Goal: Task Accomplishment & Management: Manage account settings

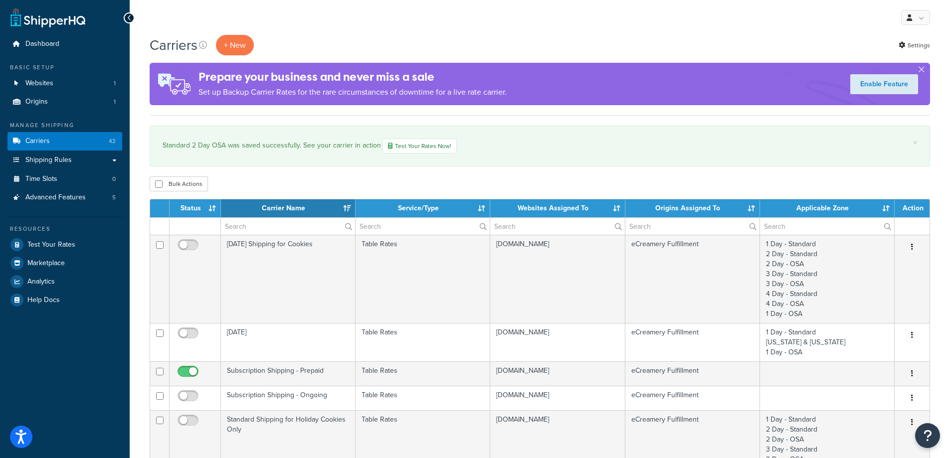
select select "15"
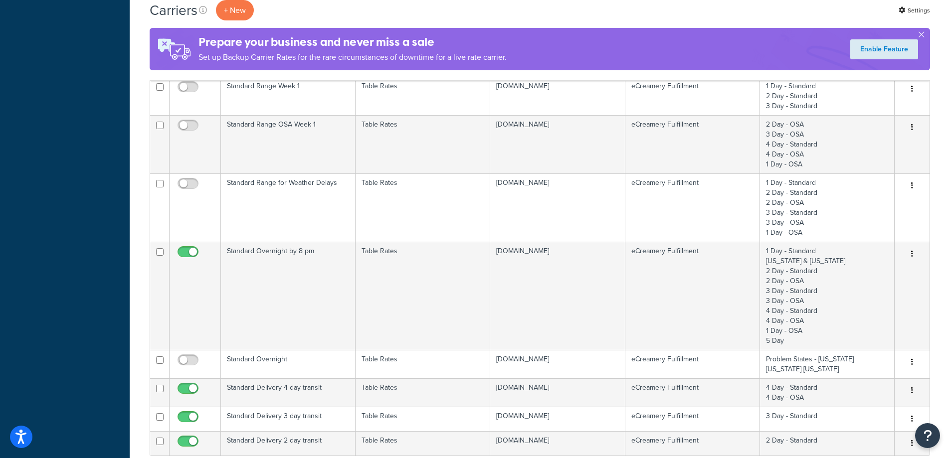
scroll to position [798, 0]
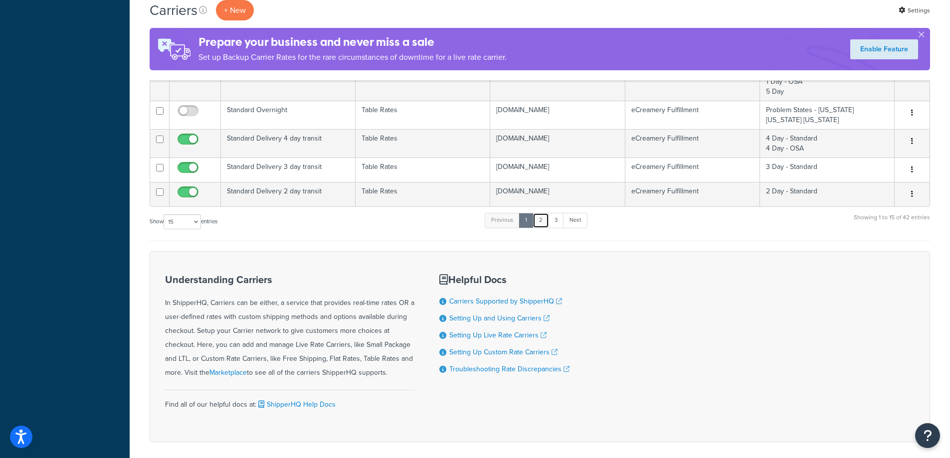
click at [539, 222] on link "2" at bounding box center [541, 220] width 16 height 15
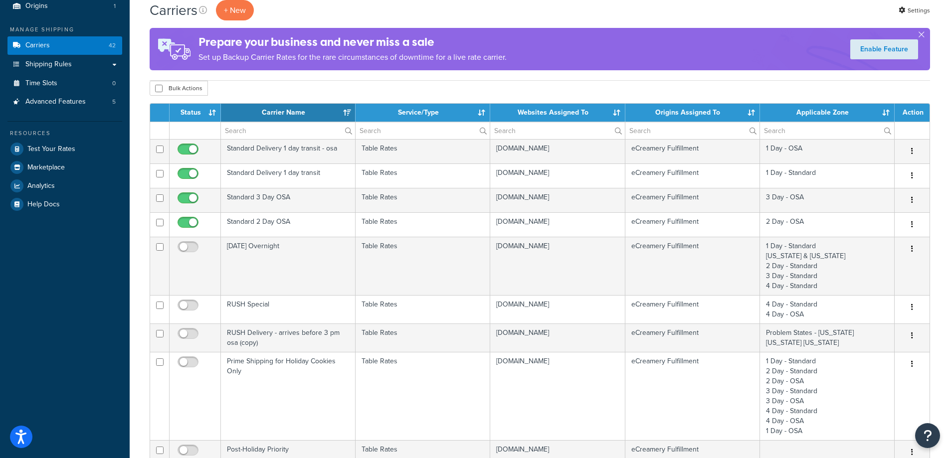
scroll to position [0, 0]
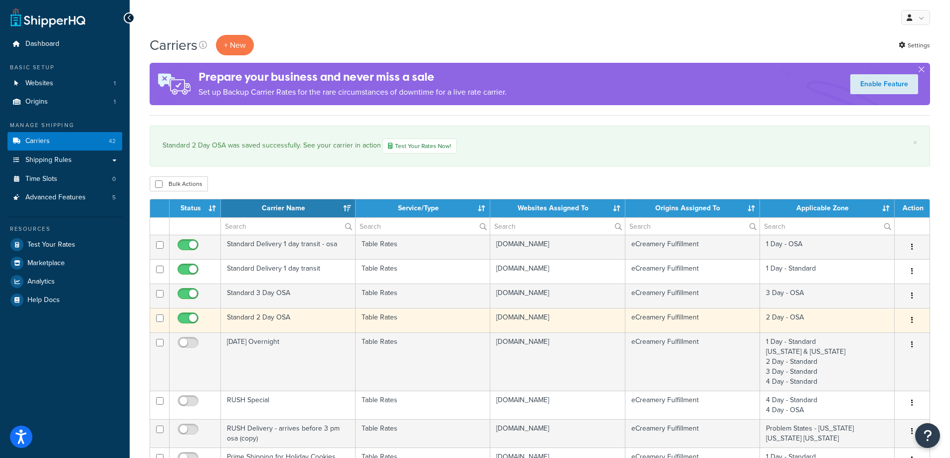
click at [302, 323] on td "Standard 2 Day OSA" at bounding box center [288, 320] width 135 height 24
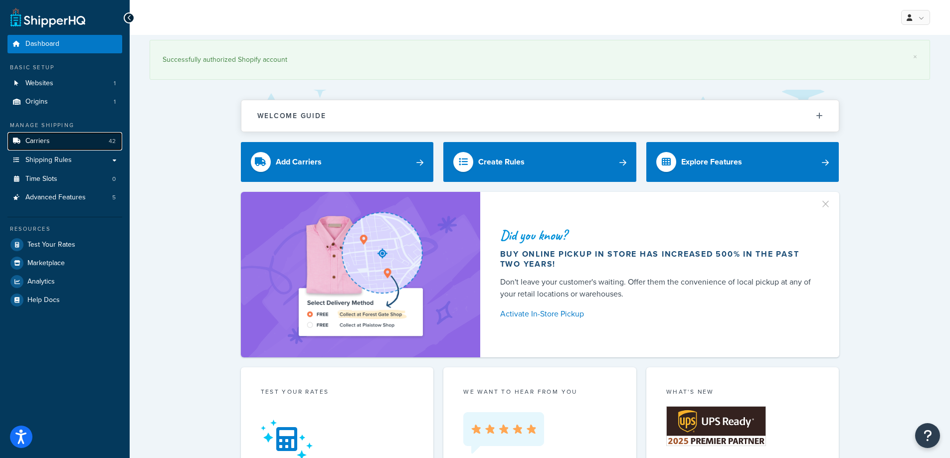
click at [64, 143] on link "Carriers 42" at bounding box center [64, 141] width 115 height 18
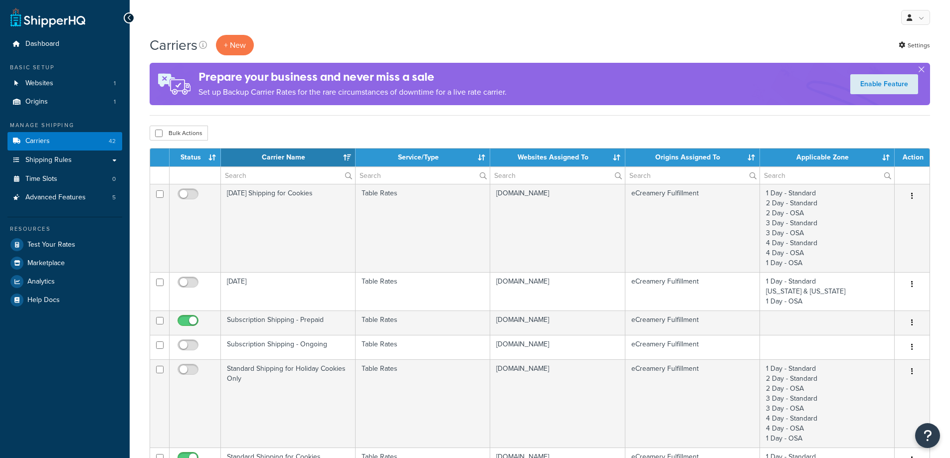
select select "15"
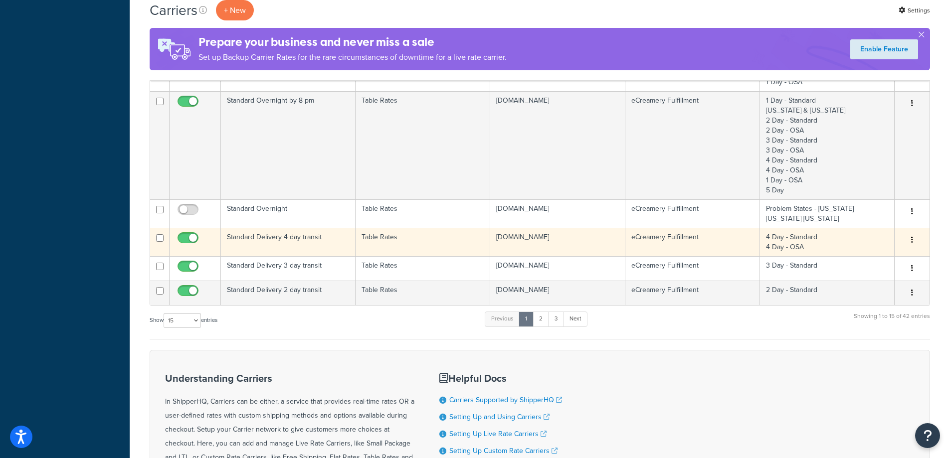
scroll to position [748, 0]
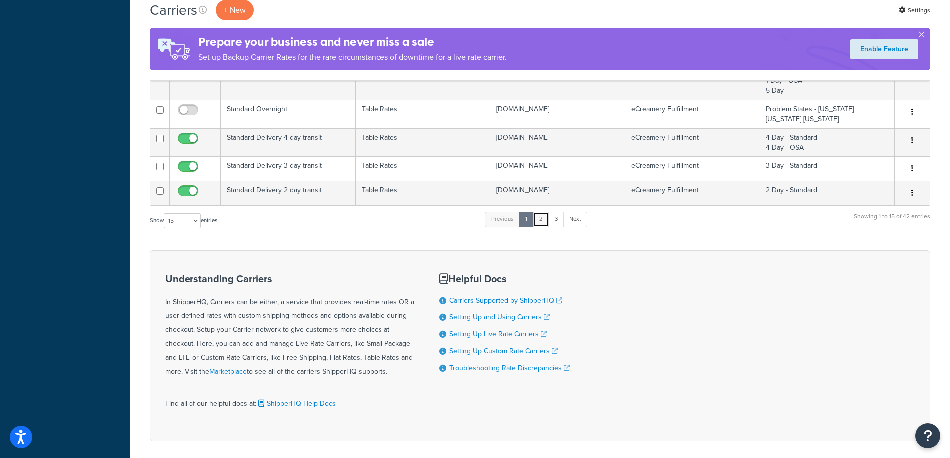
click at [544, 223] on link "2" at bounding box center [541, 219] width 16 height 15
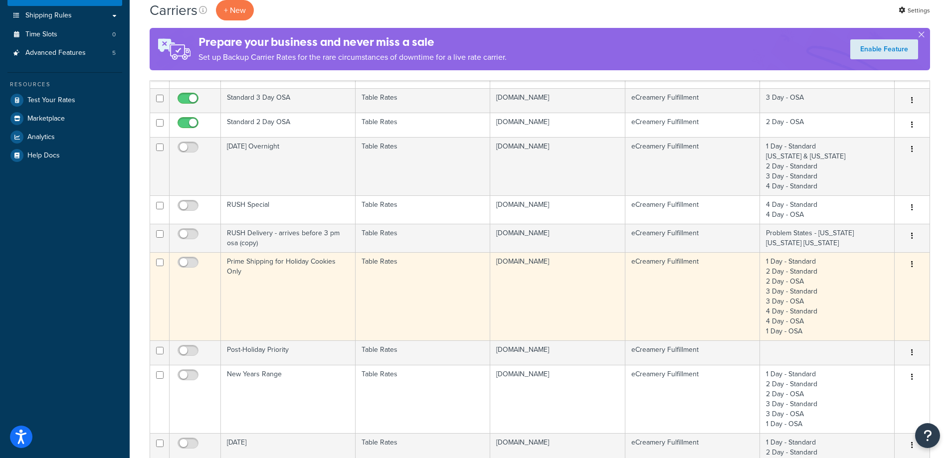
scroll to position [0, 0]
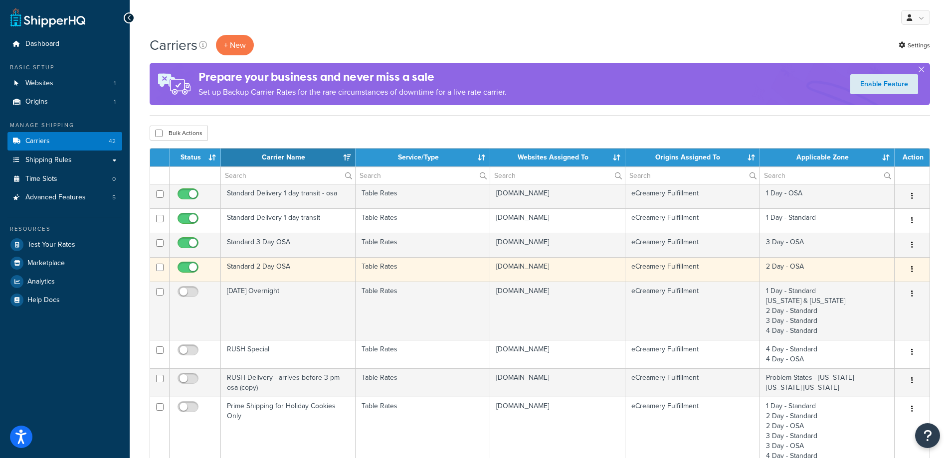
click at [290, 268] on td "Standard 2 Day OSA" at bounding box center [288, 269] width 135 height 24
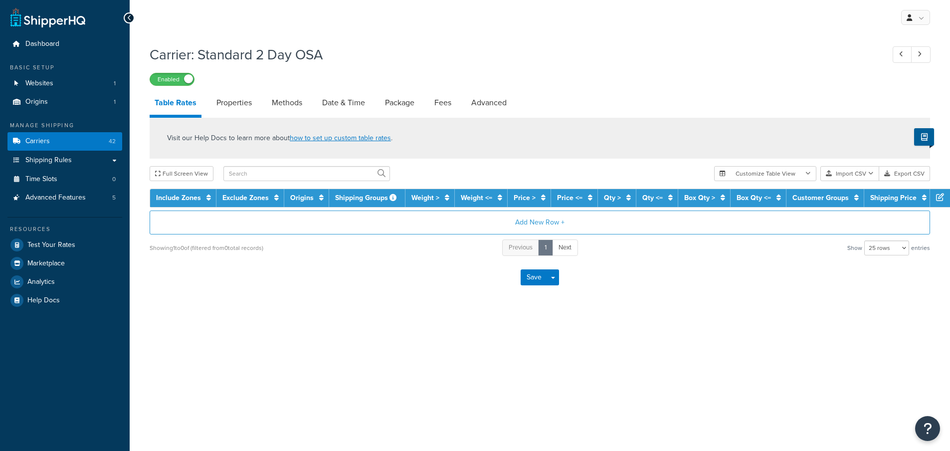
select select "25"
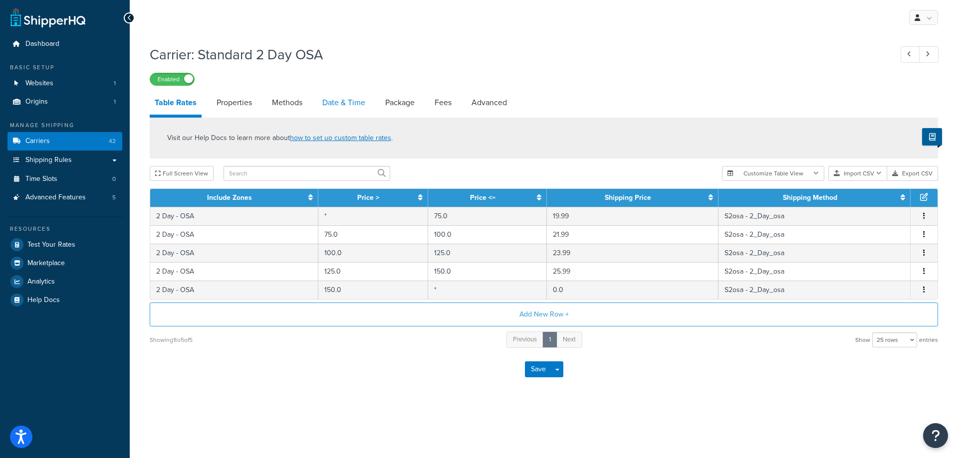
click at [343, 98] on link "Date & Time" at bounding box center [343, 103] width 53 height 24
select select "yMMMEd"
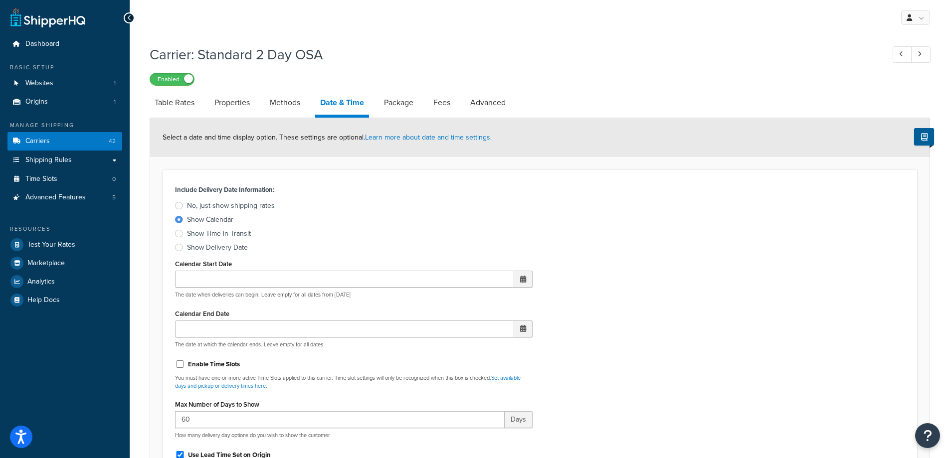
click at [227, 248] on div "Show Delivery Date" at bounding box center [217, 248] width 61 height 10
click at [0, 0] on input "Show Delivery Date" at bounding box center [0, 0] width 0 height 0
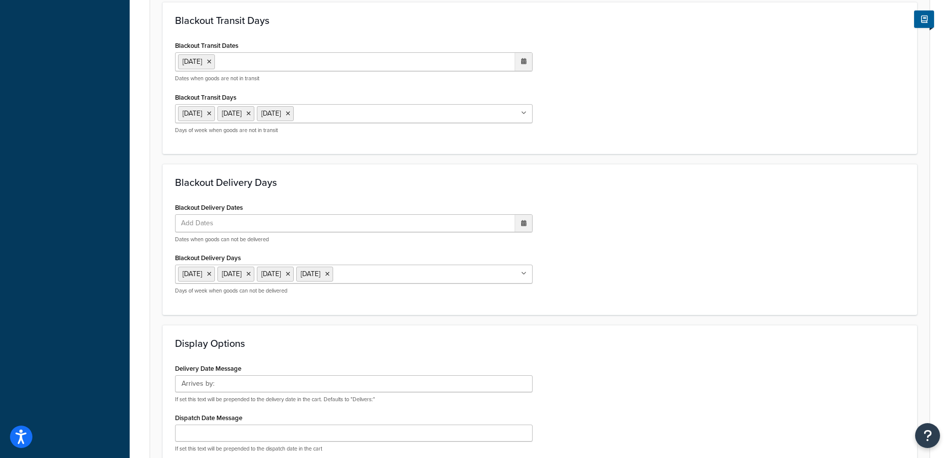
scroll to position [555, 0]
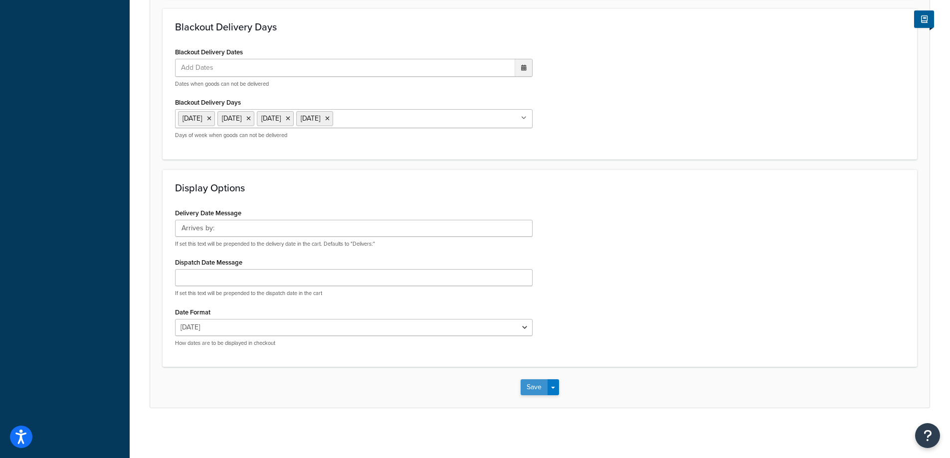
click at [535, 389] on button "Save" at bounding box center [534, 388] width 27 height 16
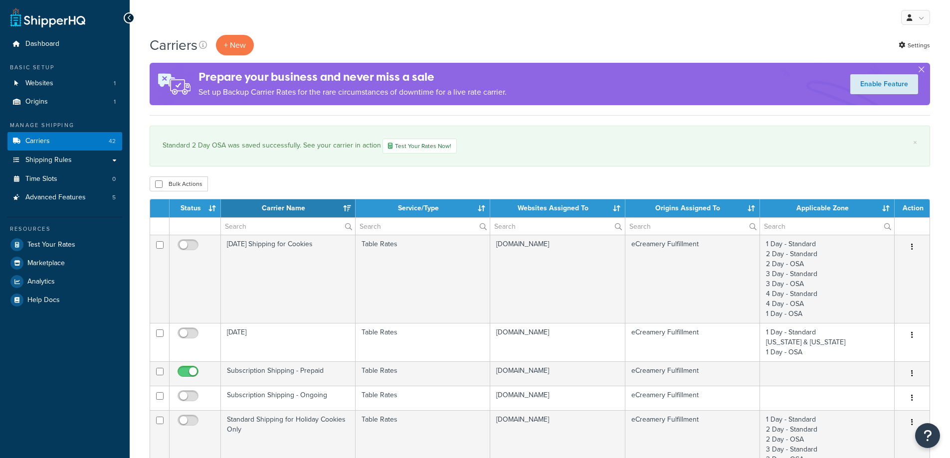
select select "15"
